Goal: Manage account settings

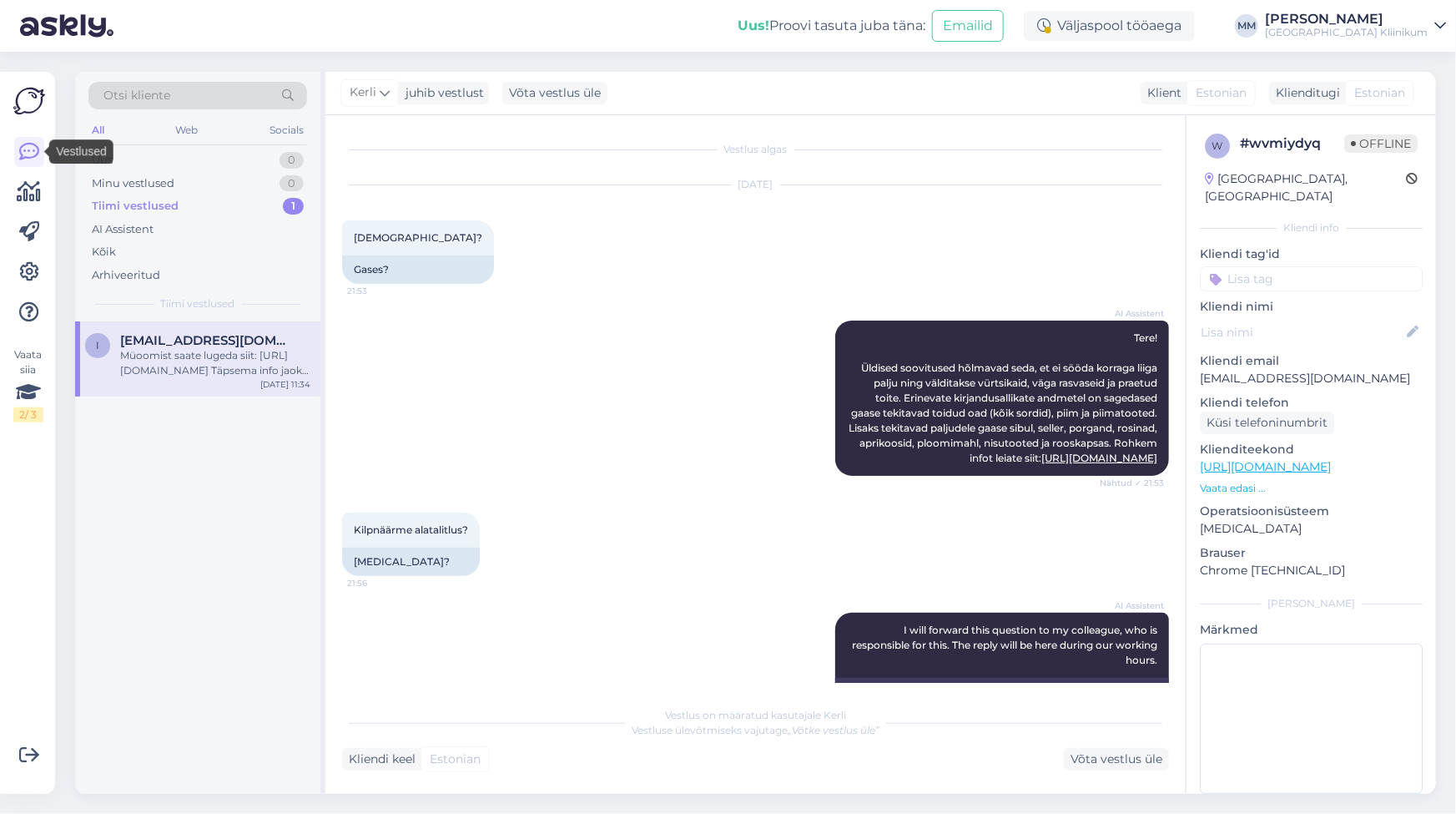
scroll to position [712, 0]
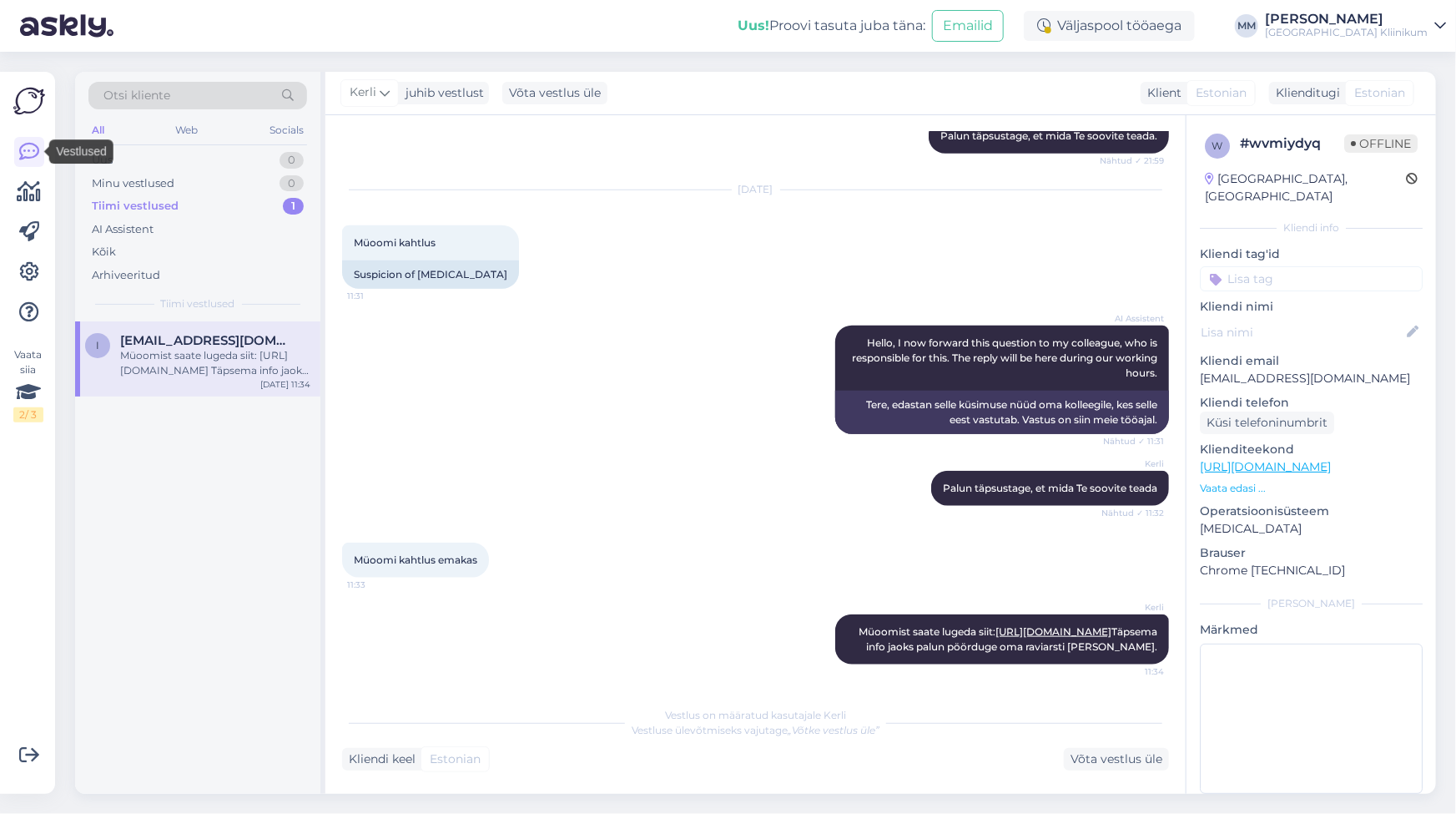
click at [137, 210] on div "Tiimi vestlused" at bounding box center [135, 206] width 87 height 17
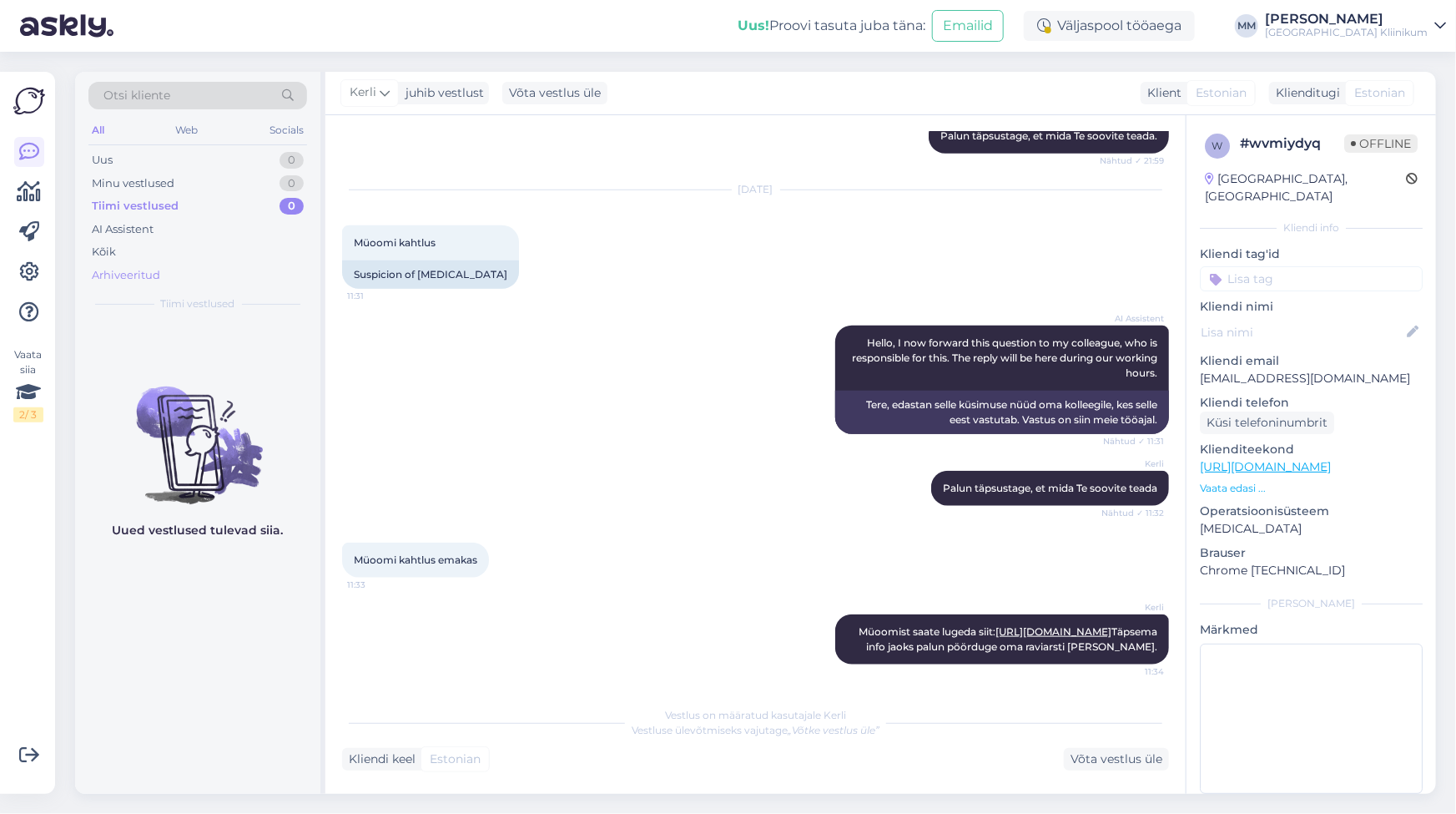
click at [111, 273] on div "Arhiveeritud" at bounding box center [125, 275] width 68 height 17
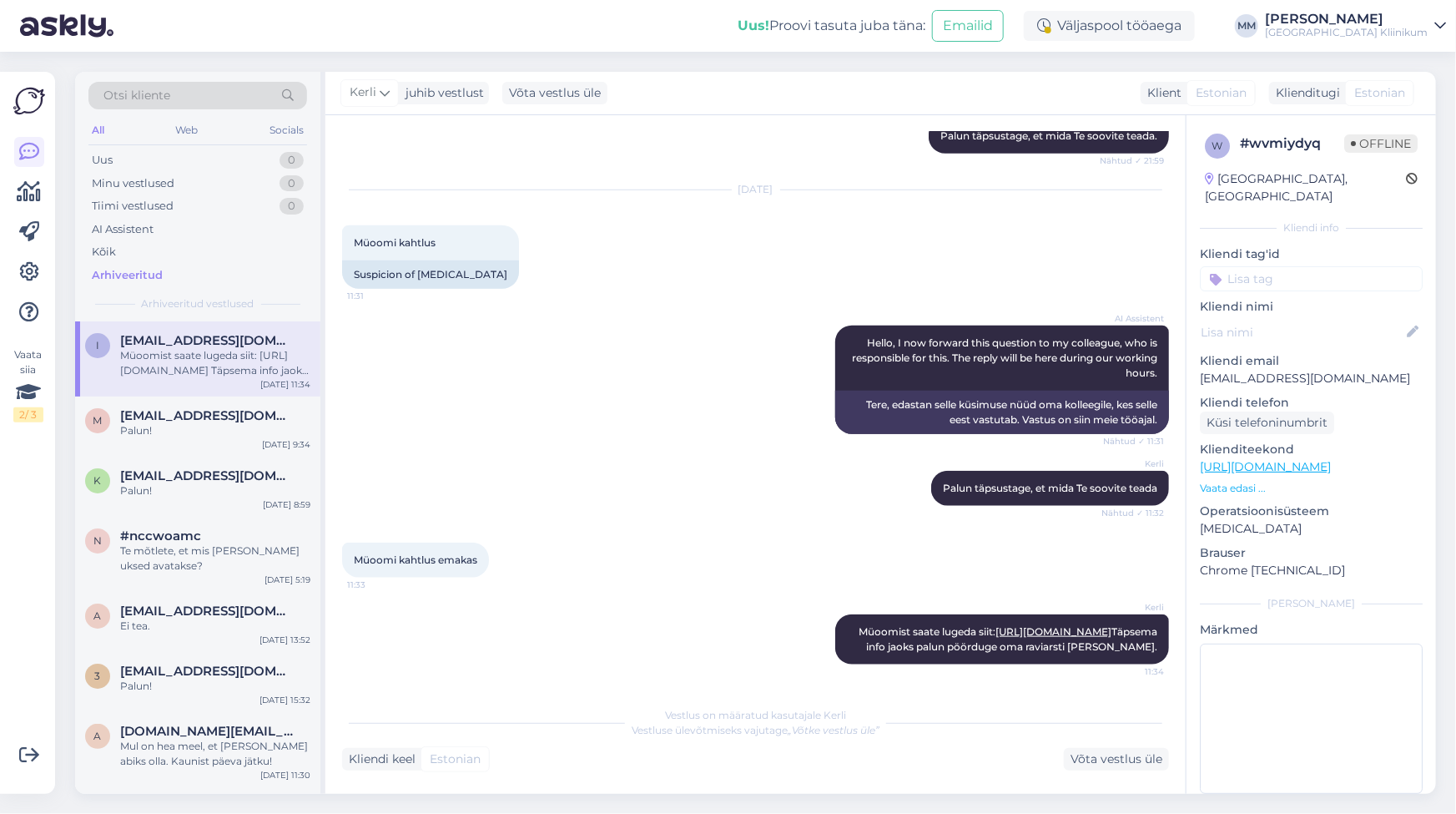
click at [255, 367] on div "Müoomist saate lugeda siit: [URL][DOMAIN_NAME] Täpsema info jaoks palun pöördug…" at bounding box center [215, 363] width 190 height 30
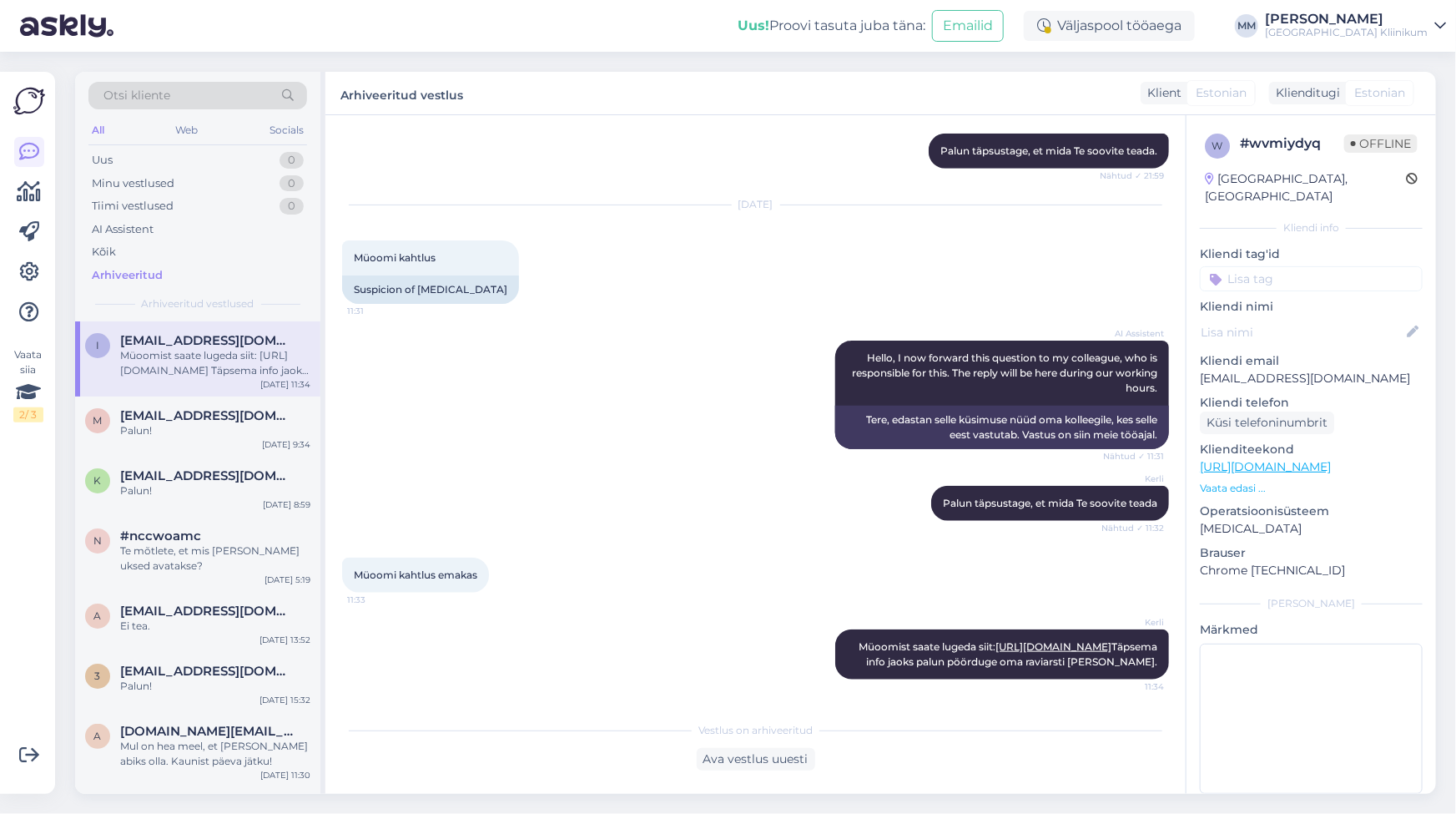
scroll to position [699, 0]
click at [25, 265] on icon at bounding box center [29, 272] width 20 height 20
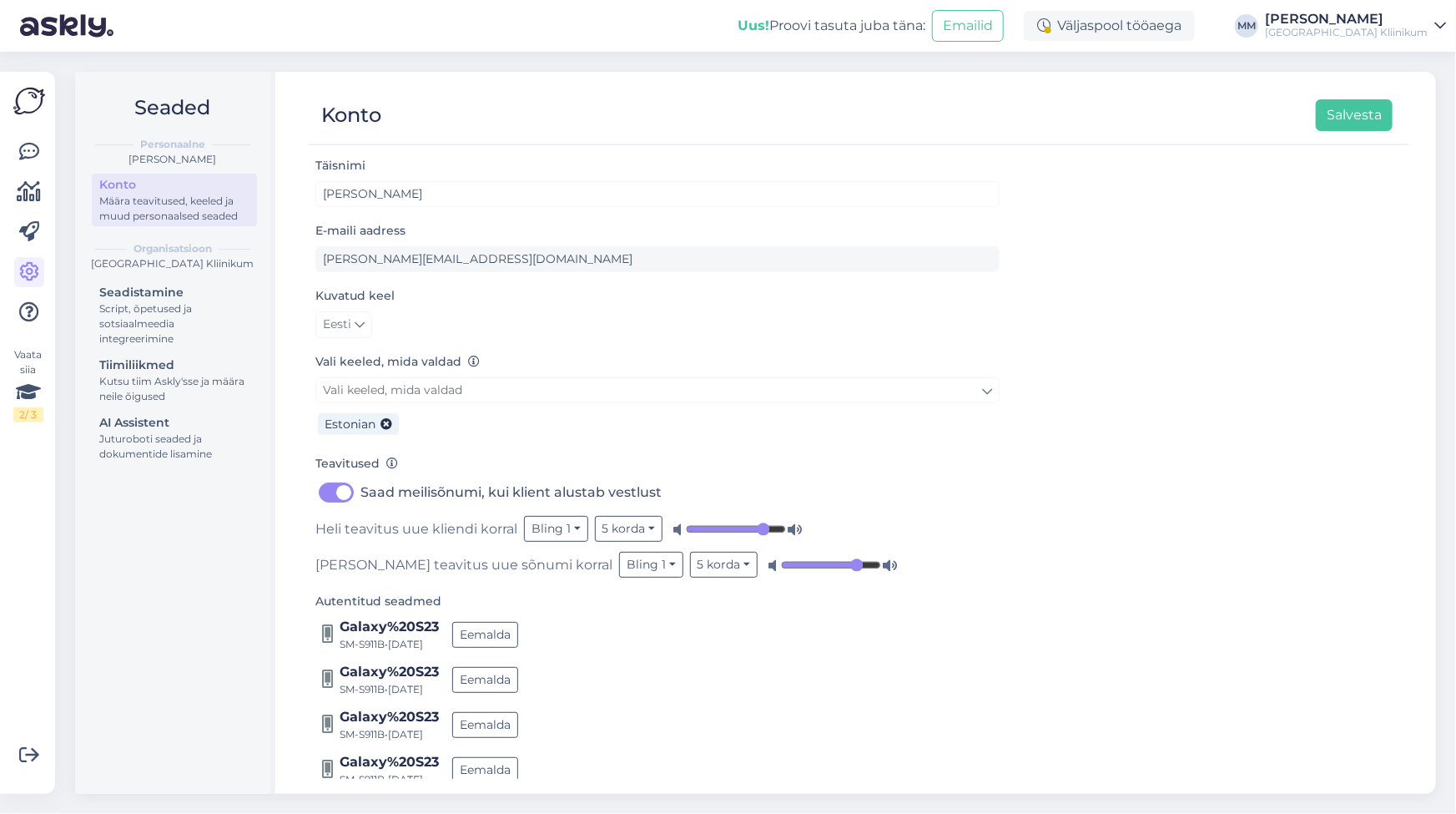
type input "0.84"
click at [764, 531] on input "range" at bounding box center [736, 529] width 101 height 17
type input "0.82"
click at [781, 562] on input "range" at bounding box center [832, 564] width 101 height 17
click at [25, 155] on icon at bounding box center [29, 152] width 20 height 20
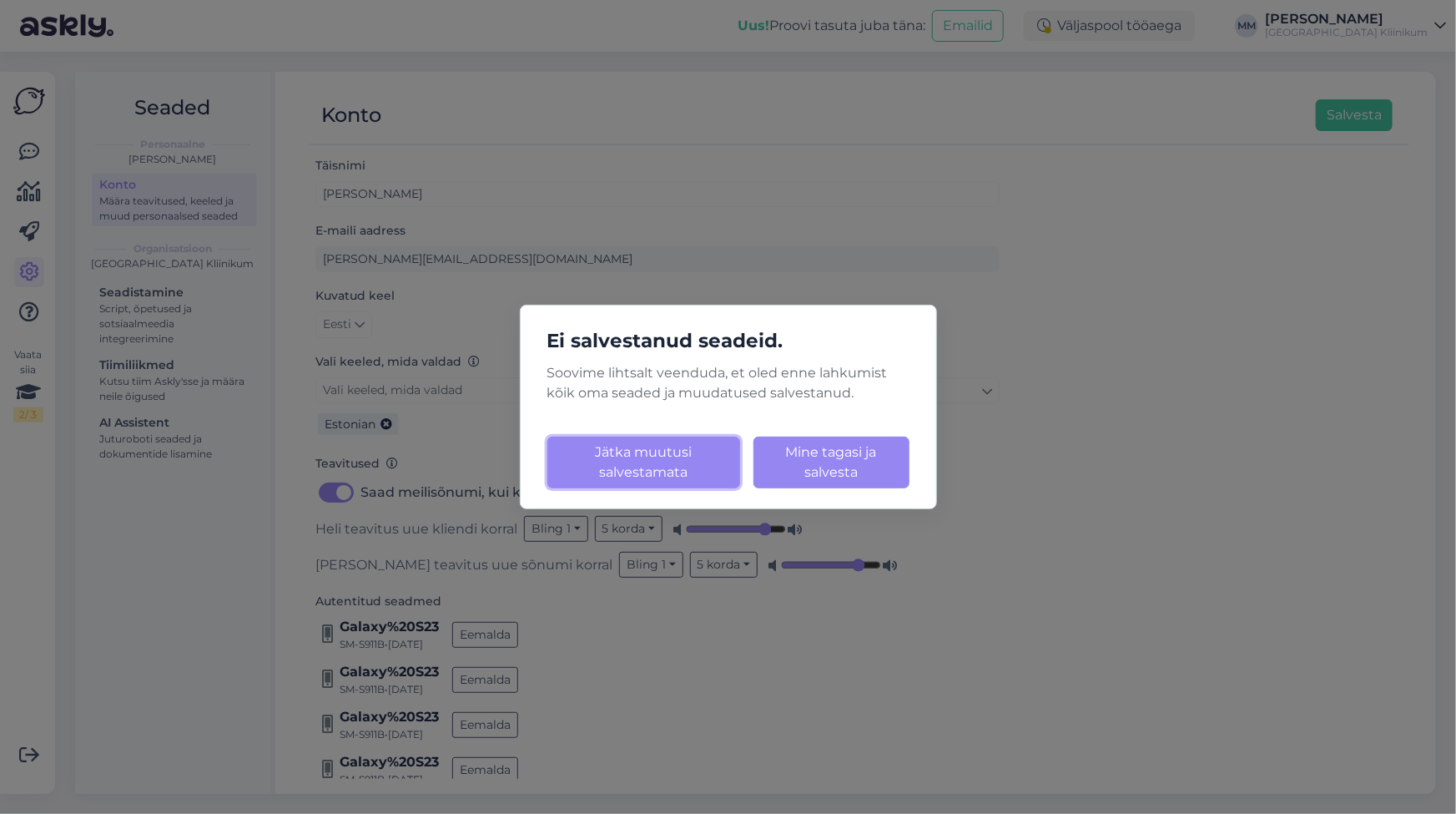
click at [653, 458] on button "Jätka muutusi salvestamata" at bounding box center [643, 462] width 192 height 51
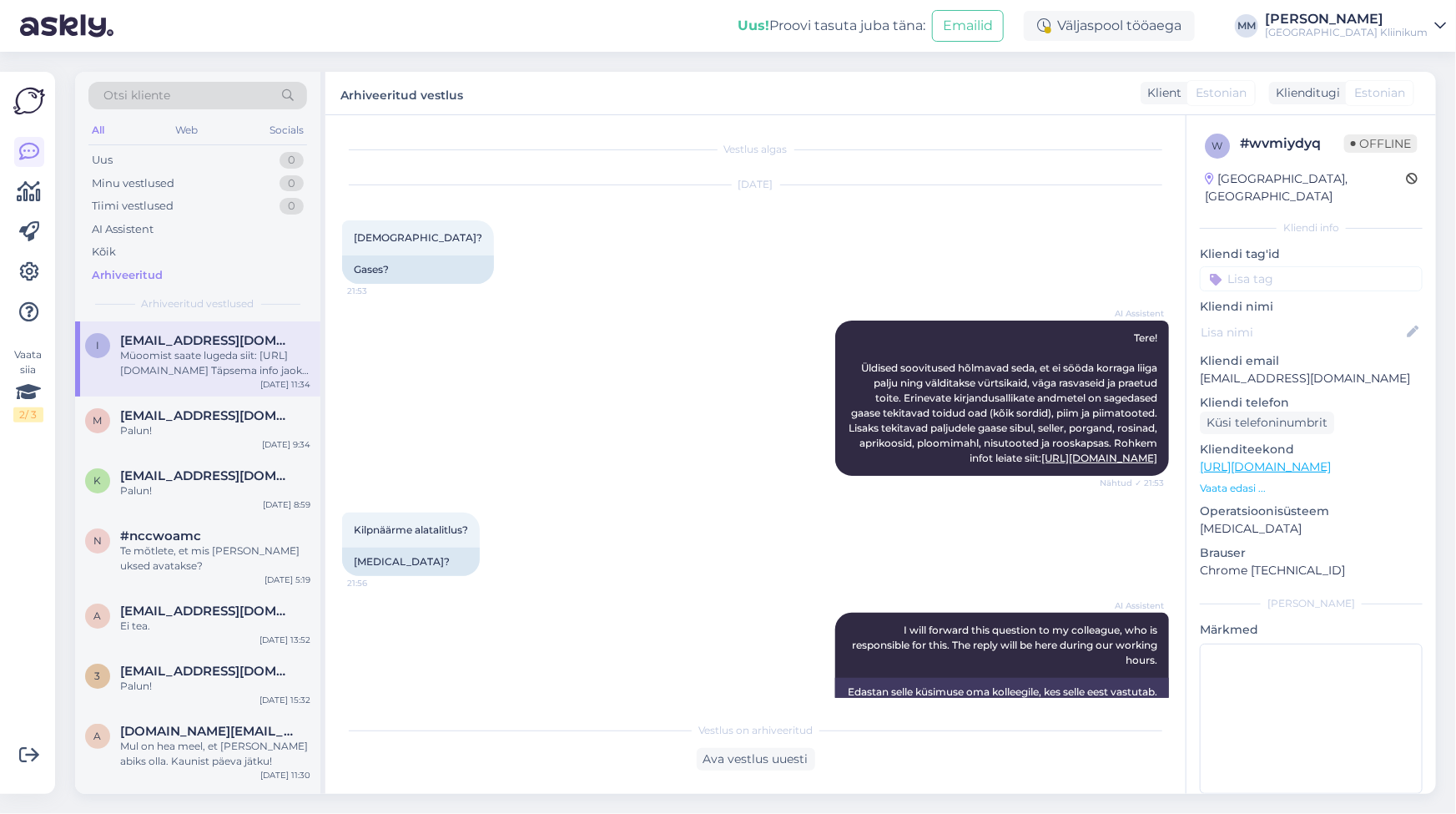
scroll to position [699, 0]
